Goal: Find contact information: Find contact information

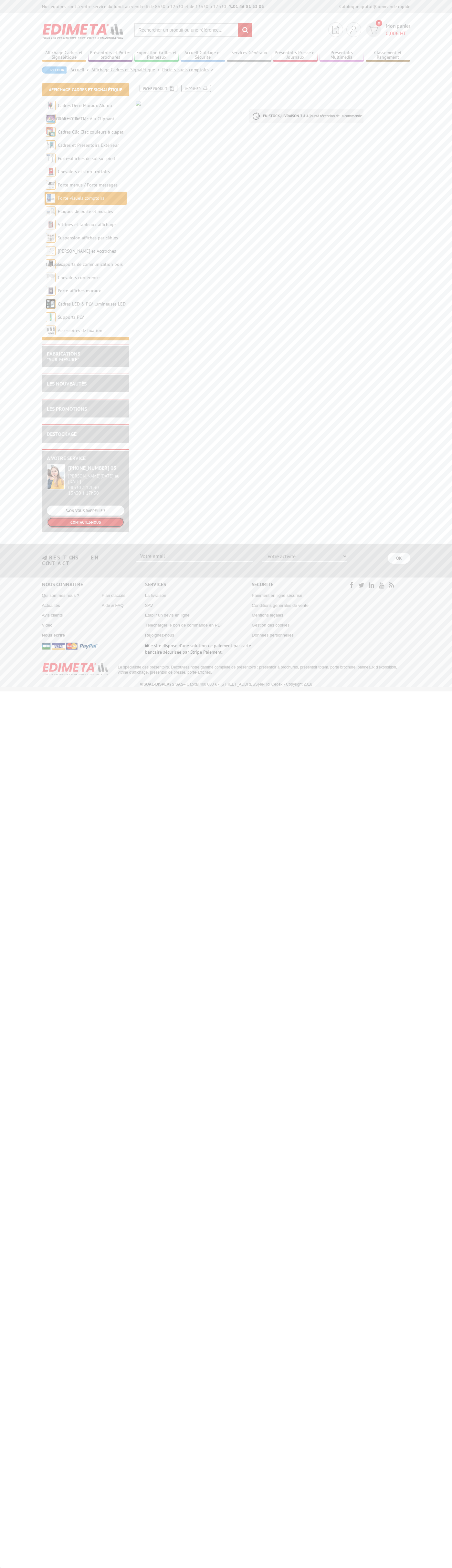
click at [85, 523] on link "CONTACTEZ-NOUS" at bounding box center [85, 522] width 77 height 10
